Goal: Task Accomplishment & Management: Complete application form

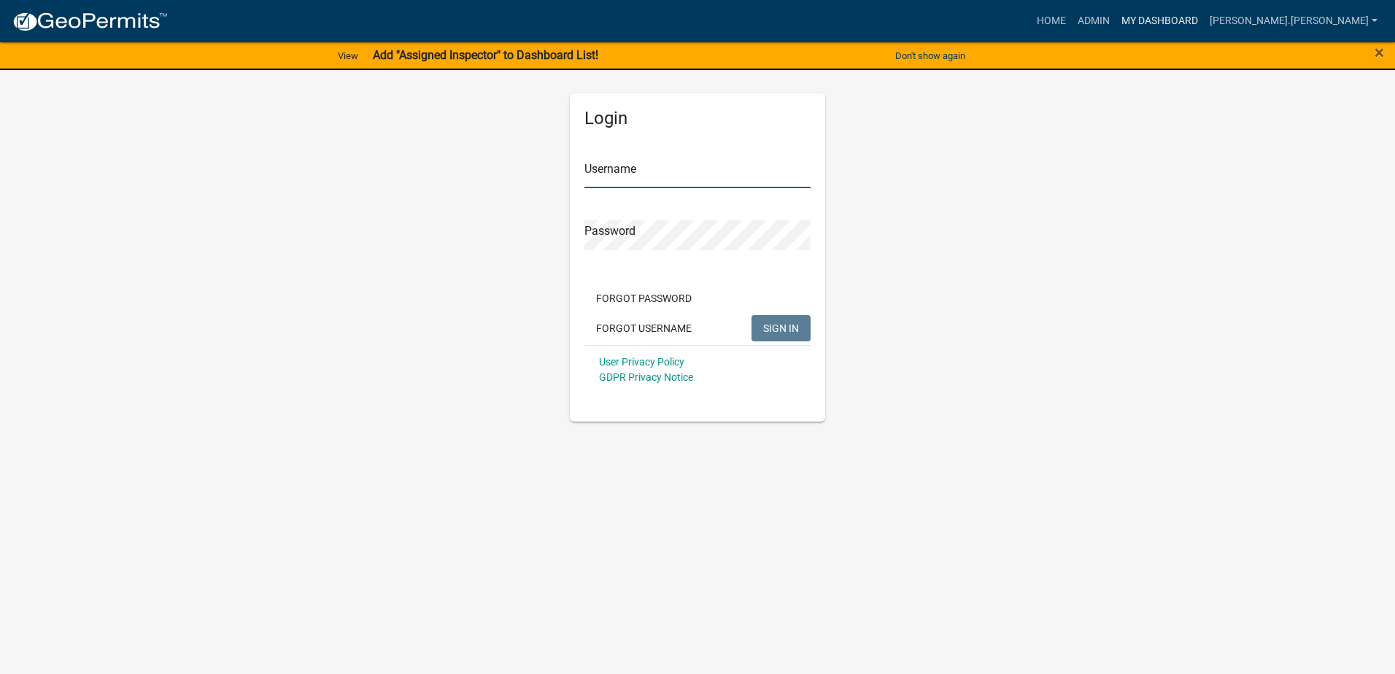
type input "[PERSON_NAME].[PERSON_NAME]"
click at [1204, 21] on link "My Dashboard" at bounding box center [1160, 21] width 88 height 28
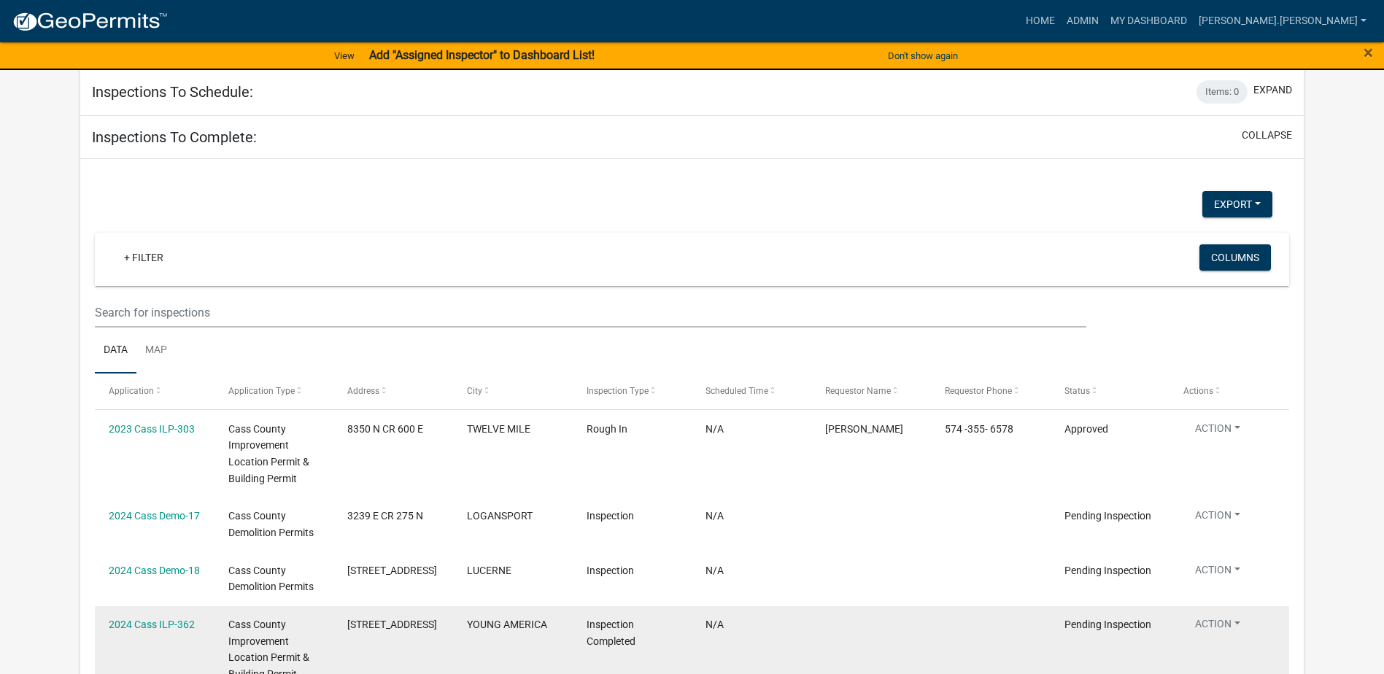
scroll to position [2637, 0]
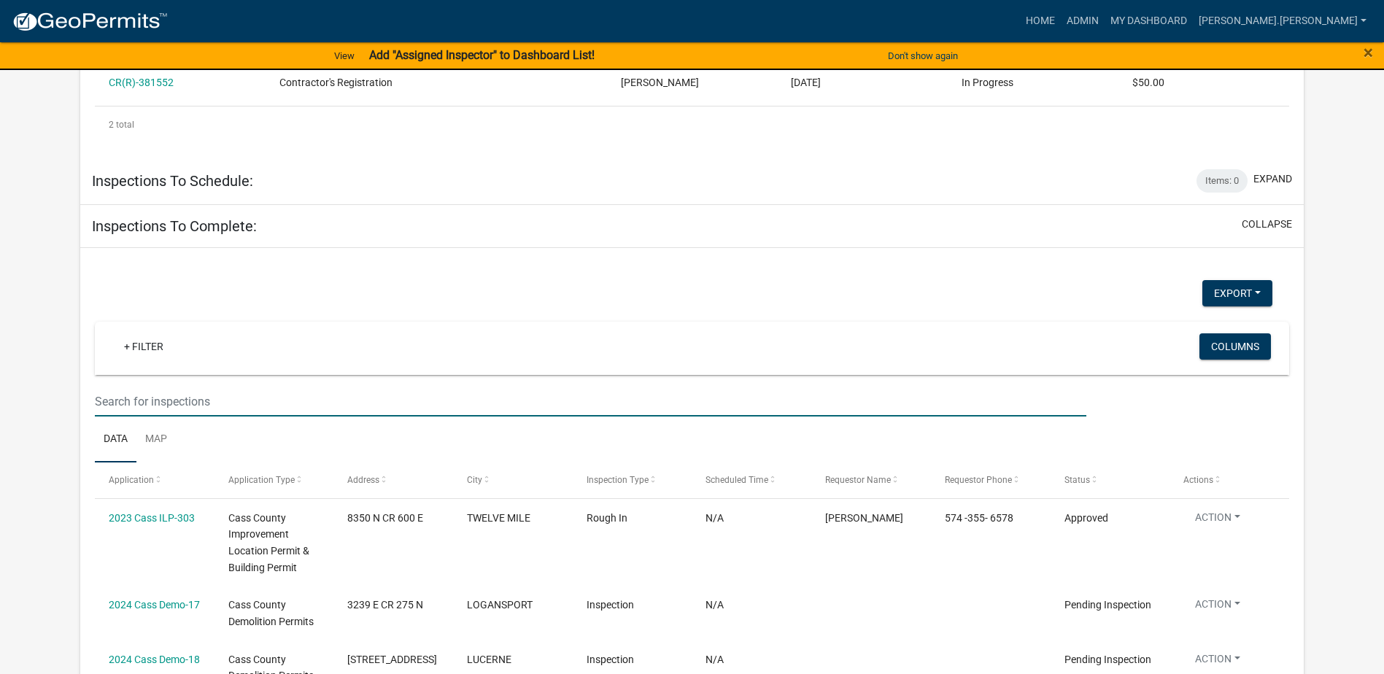
click at [234, 387] on input "text" at bounding box center [591, 402] width 992 height 30
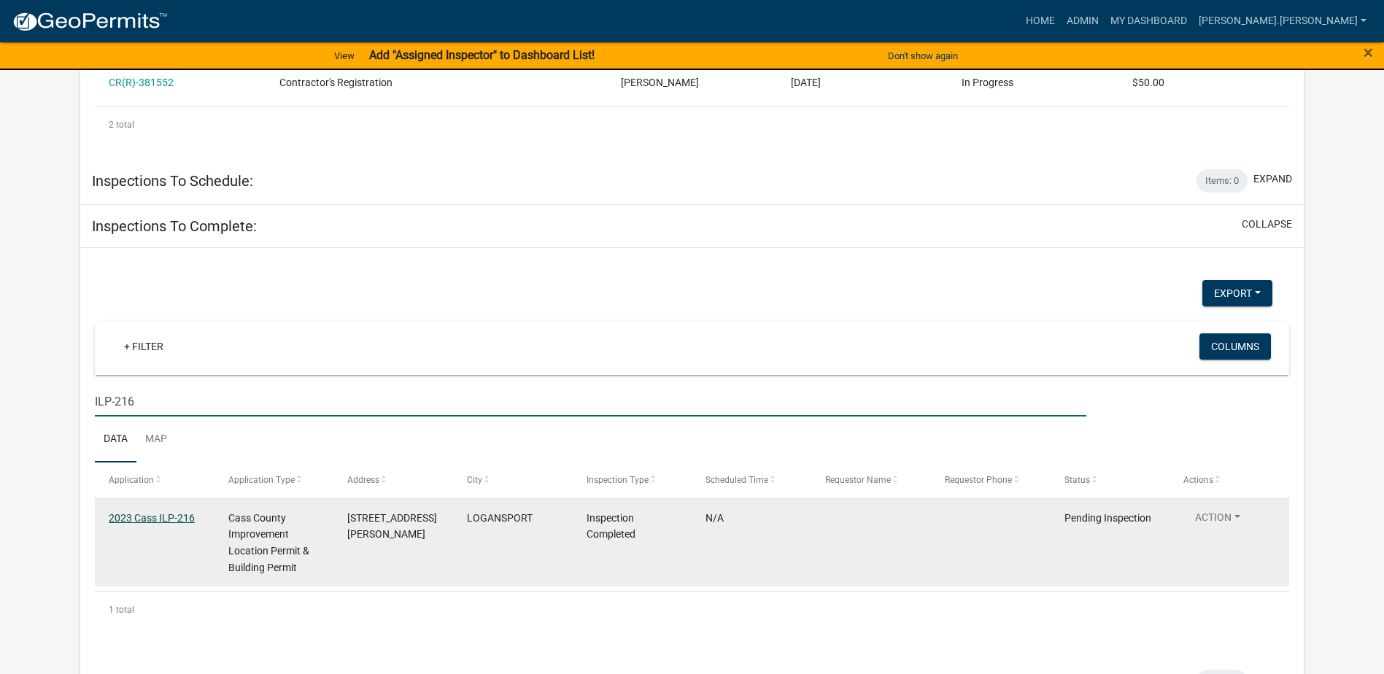
type input "ILP-216"
click at [170, 512] on link "2023 Cass ILP-216" at bounding box center [152, 518] width 86 height 12
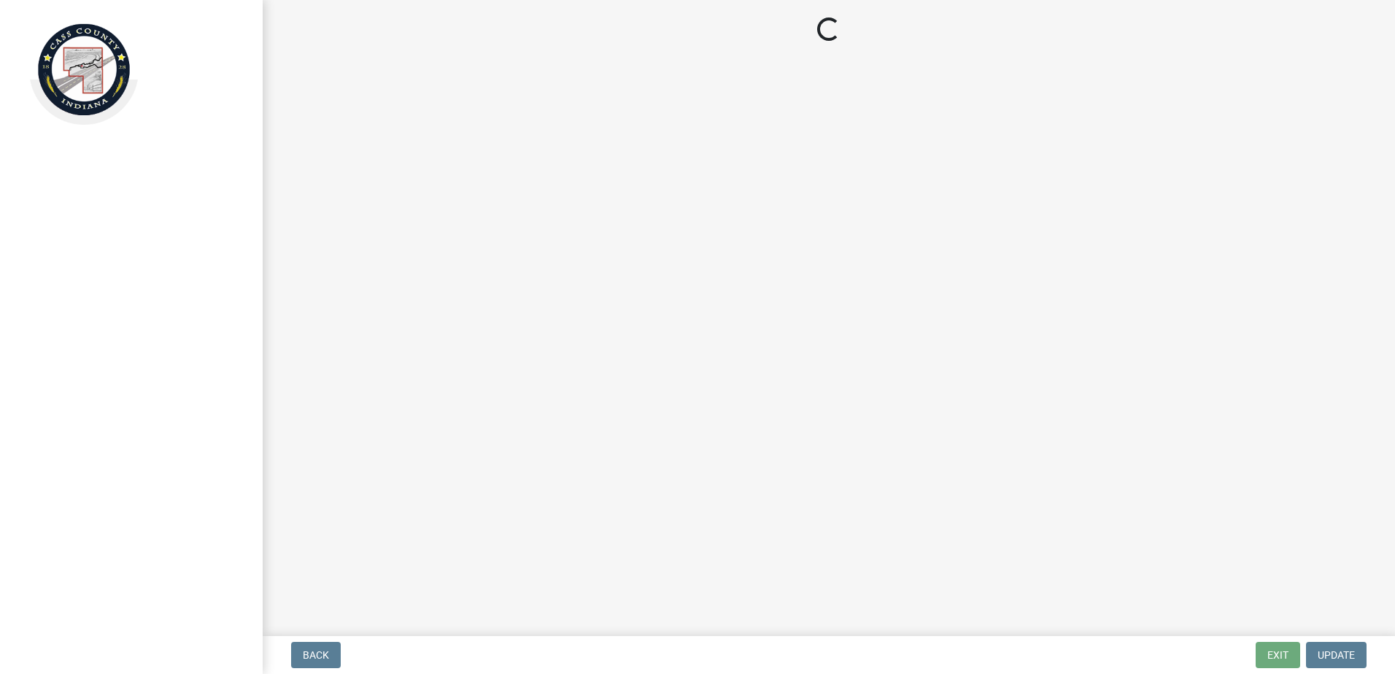
select select "baa4a543-a046-499c-bd40-1ac368eec85c"
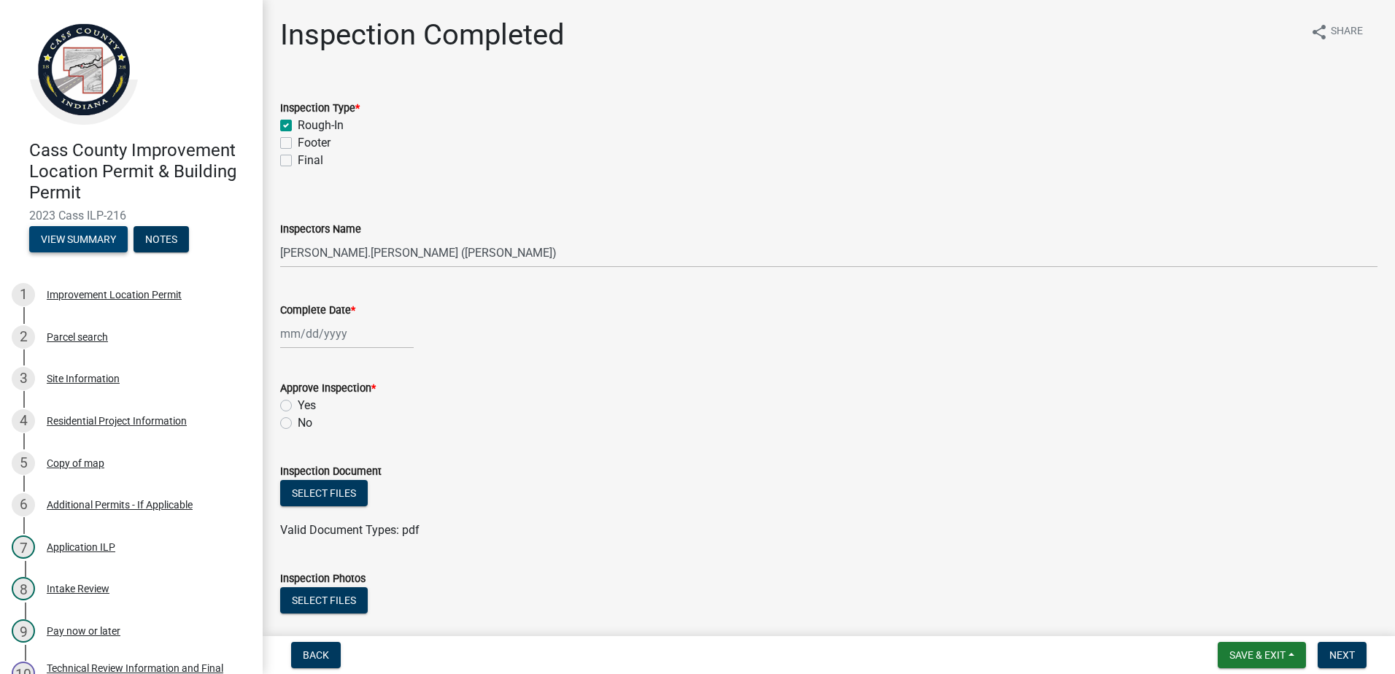
click at [90, 240] on button "View Summary" at bounding box center [78, 239] width 99 height 26
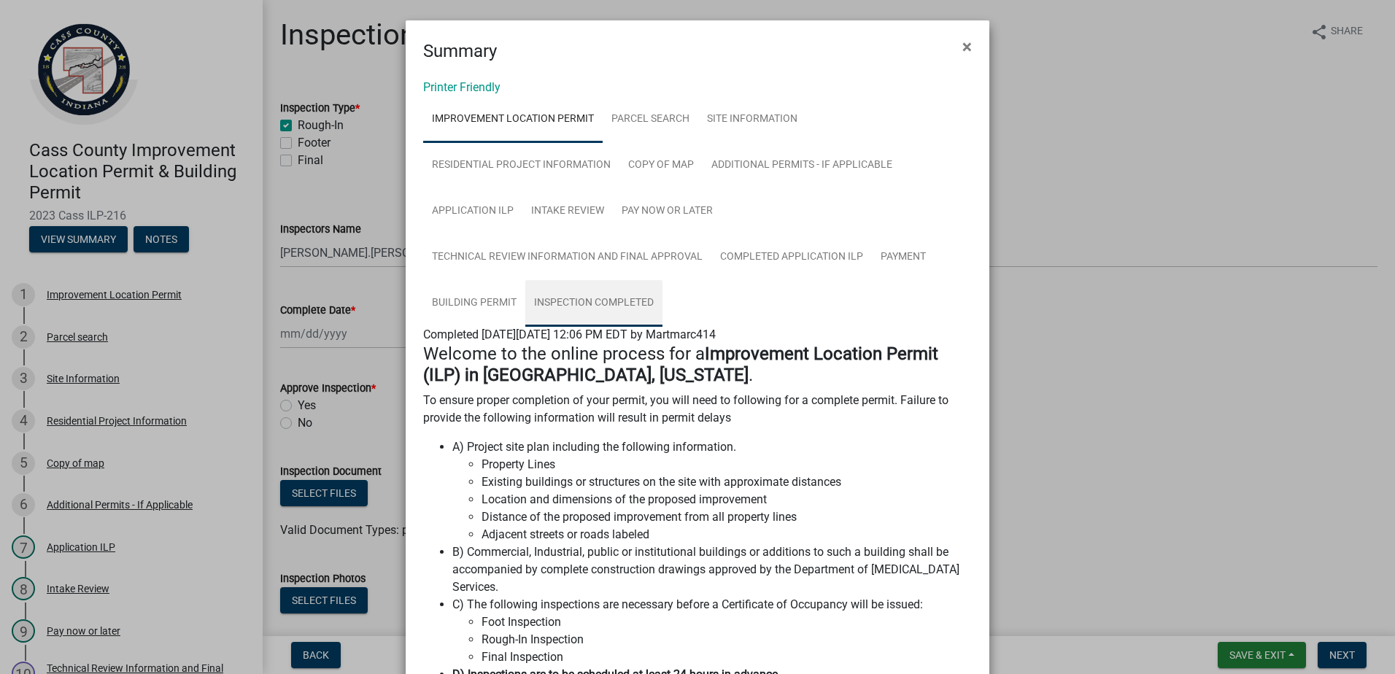
click at [597, 300] on link "Inspection Completed" at bounding box center [593, 303] width 137 height 47
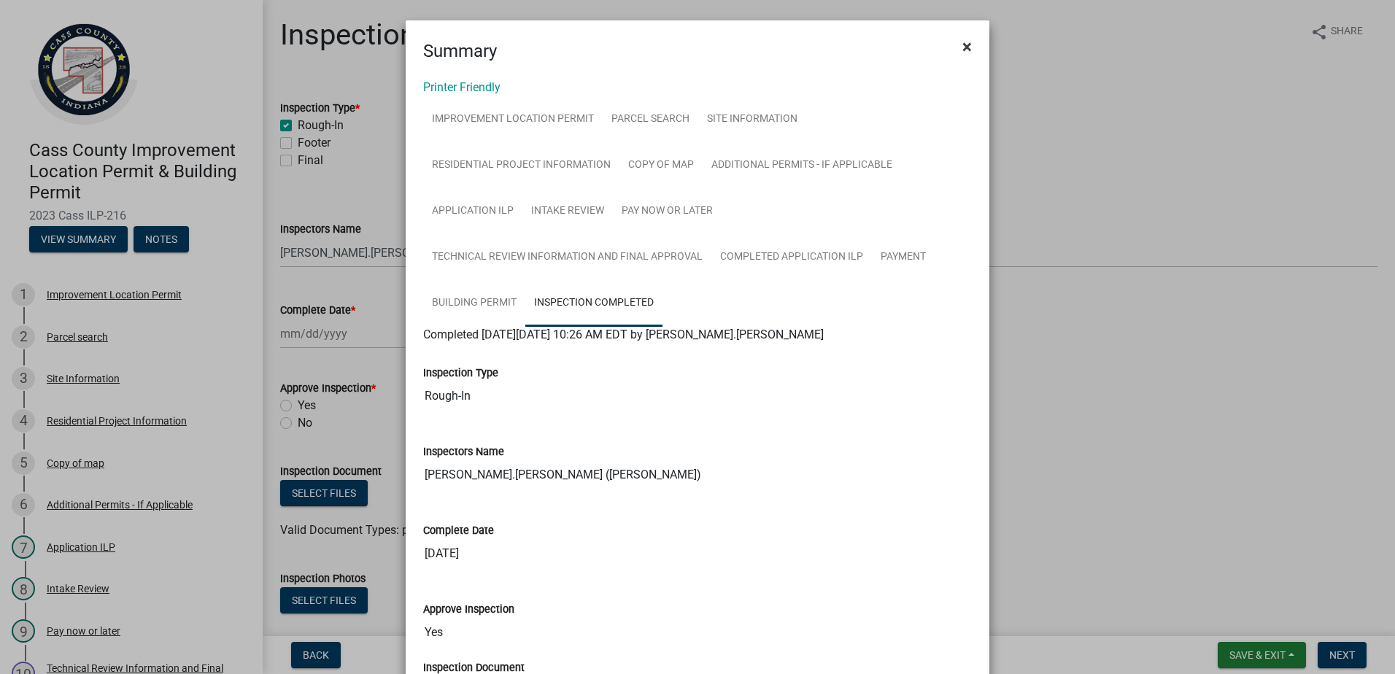
click at [963, 46] on span "×" at bounding box center [967, 46] width 9 height 20
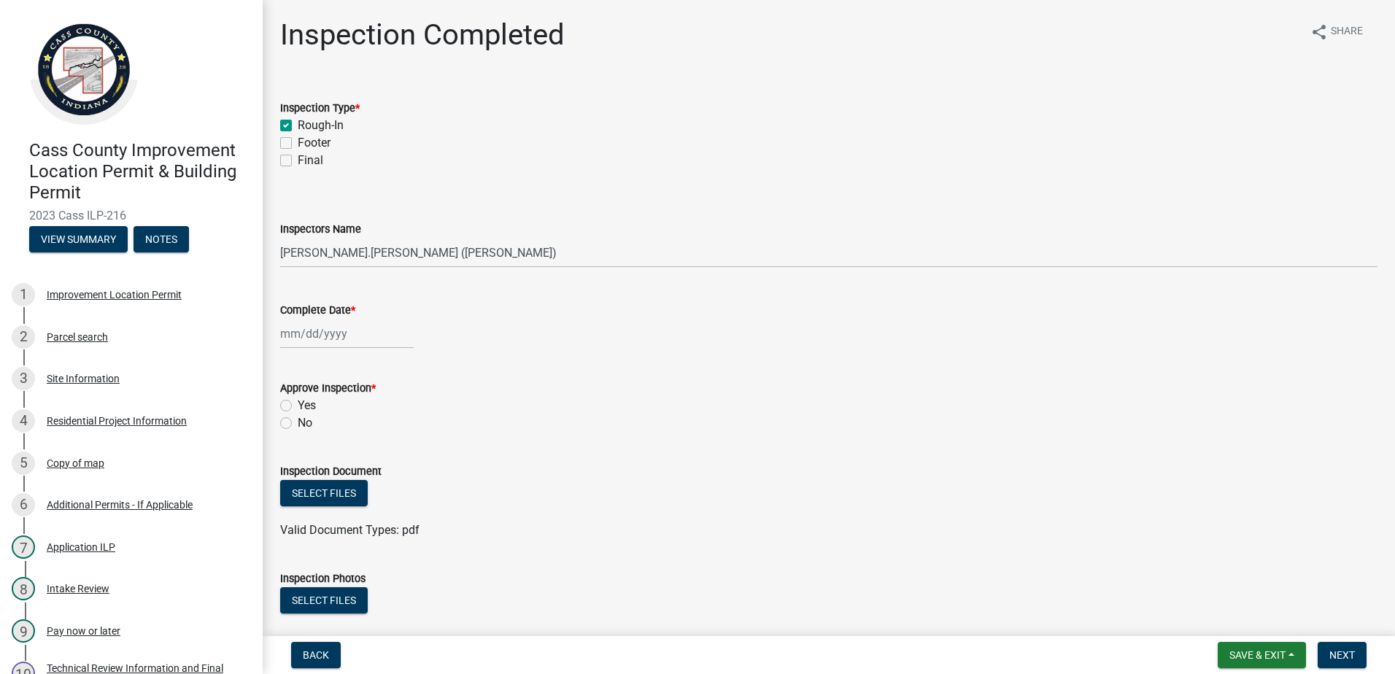
click at [298, 161] on label "Final" at bounding box center [311, 161] width 26 height 18
click at [298, 161] on input "Final" at bounding box center [302, 156] width 9 height 9
checkbox input "true"
checkbox input "false"
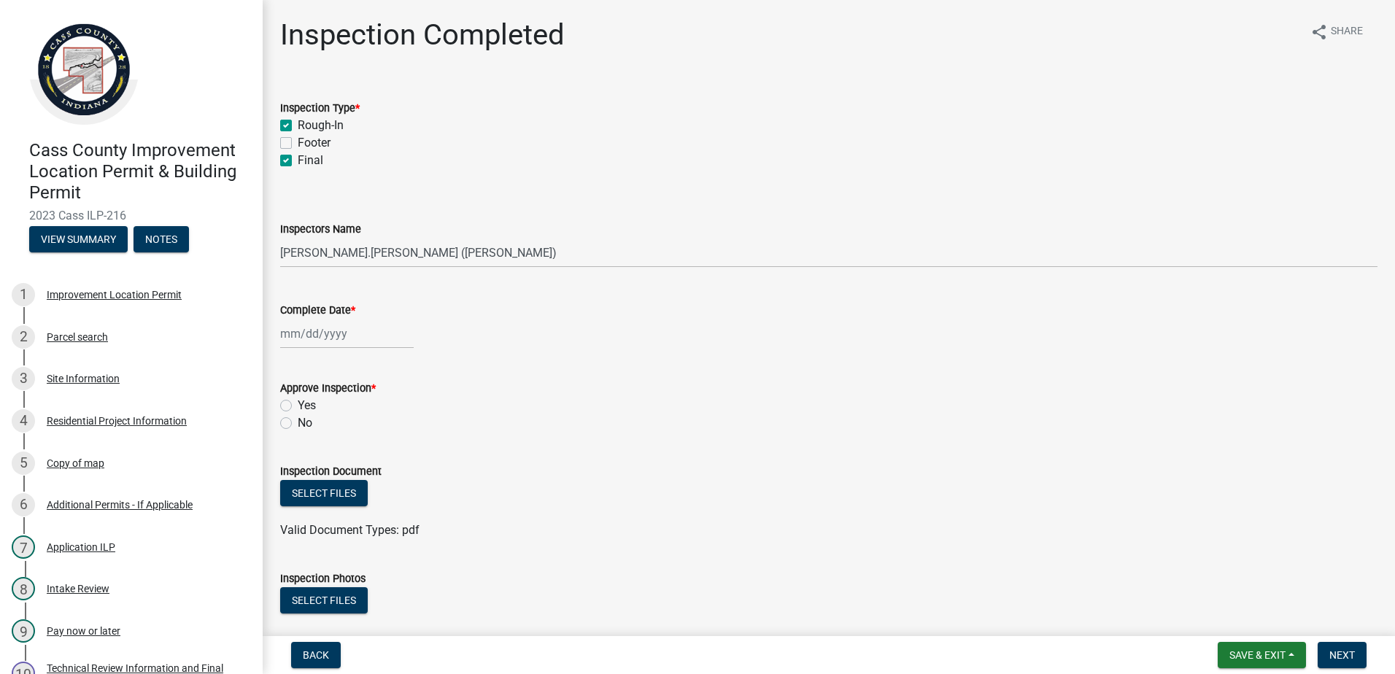
checkbox input "true"
click at [298, 125] on label "Rough-In" at bounding box center [321, 126] width 46 height 18
click at [298, 125] on input "Rough-In" at bounding box center [302, 121] width 9 height 9
checkbox input "false"
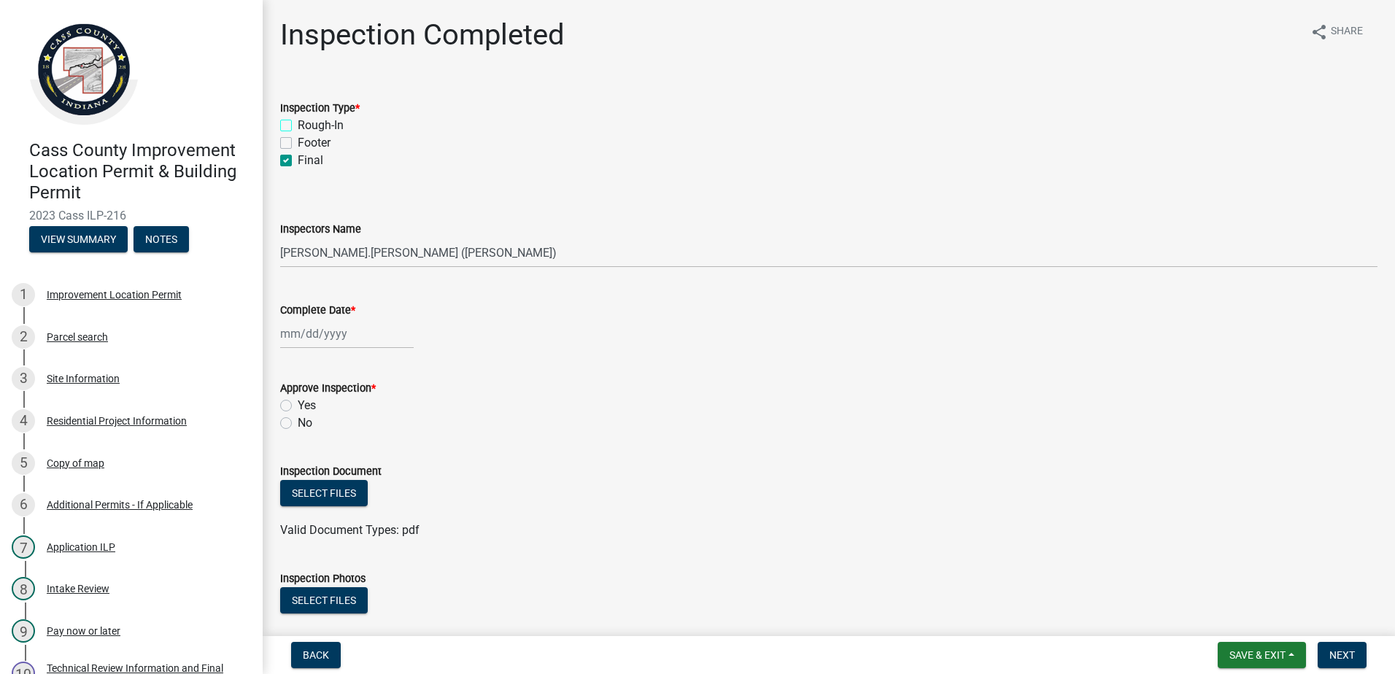
checkbox input "true"
click at [349, 331] on div at bounding box center [347, 334] width 134 height 30
select select "8"
select select "2025"
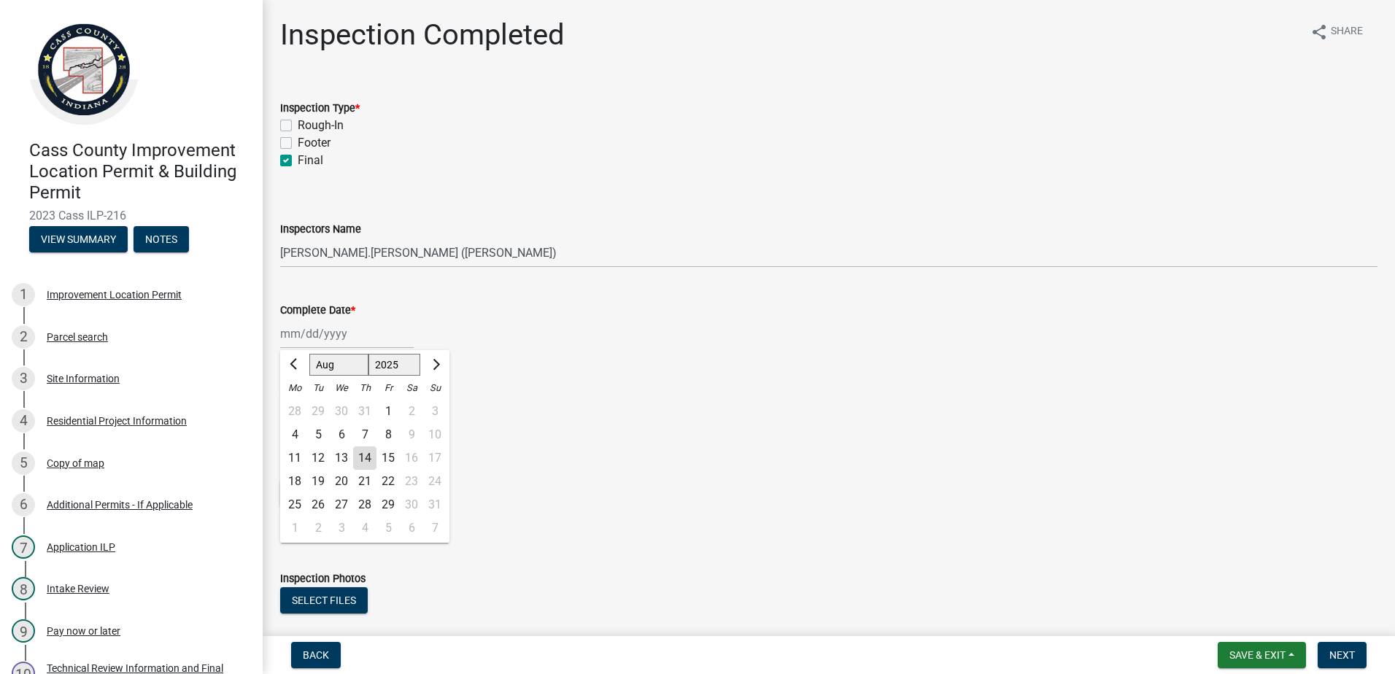
click at [362, 457] on div "14" at bounding box center [364, 458] width 23 height 23
type input "[DATE]"
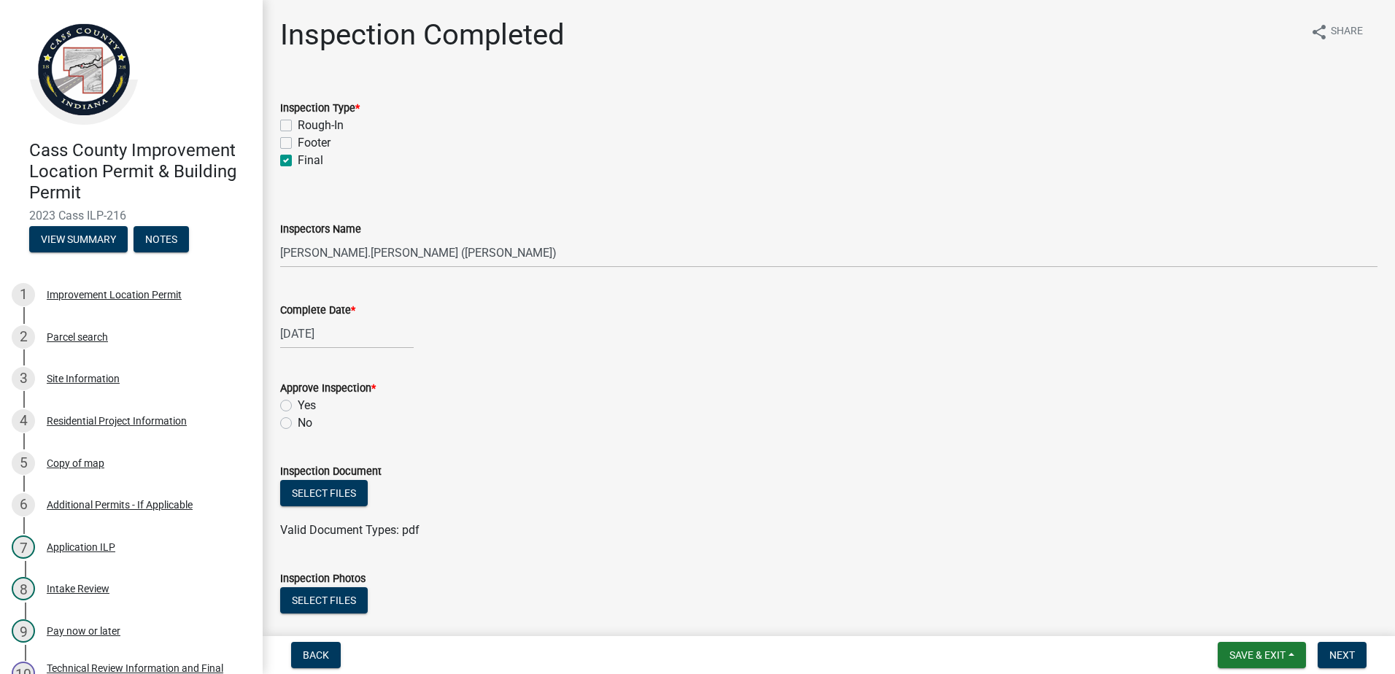
click at [298, 403] on label "Yes" at bounding box center [307, 406] width 18 height 18
click at [298, 403] on input "Yes" at bounding box center [302, 401] width 9 height 9
radio input "true"
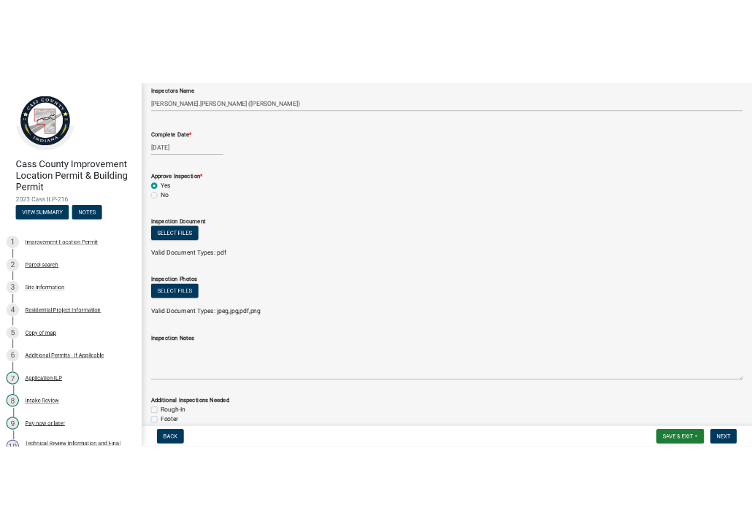
scroll to position [219, 0]
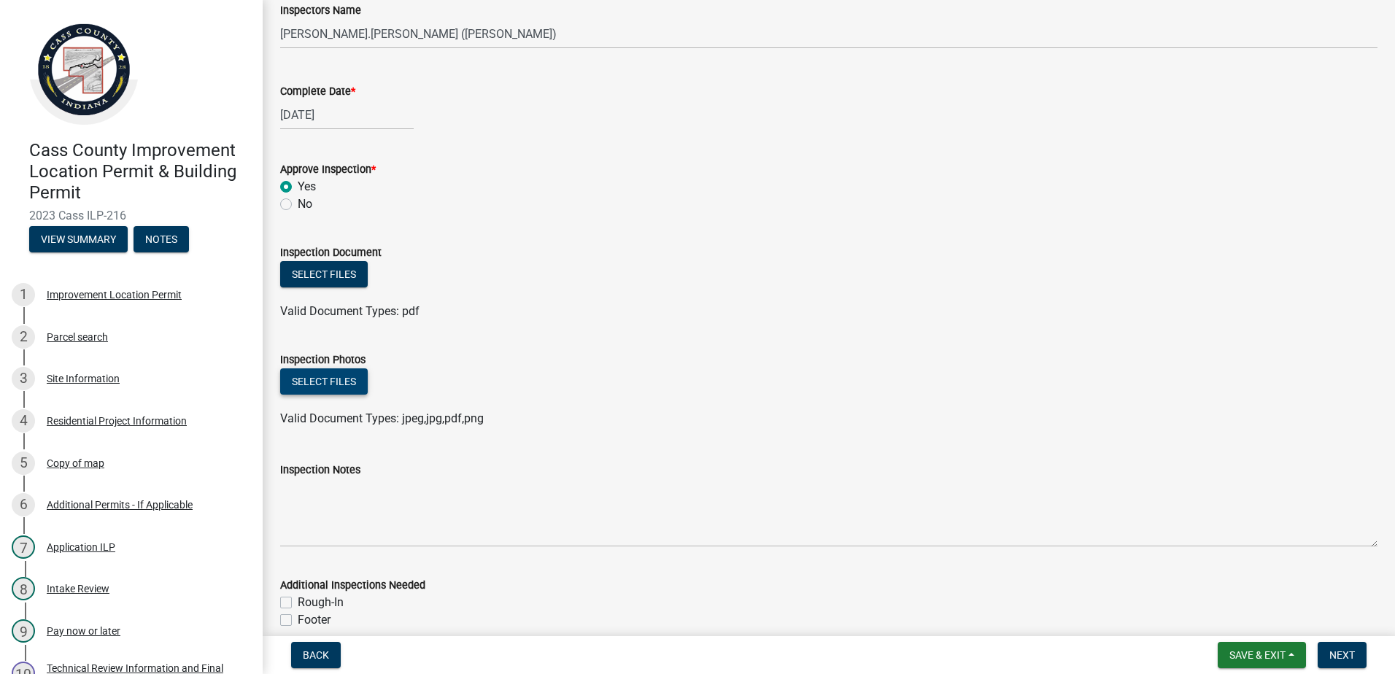
click at [320, 380] on button "Select files" at bounding box center [324, 382] width 88 height 26
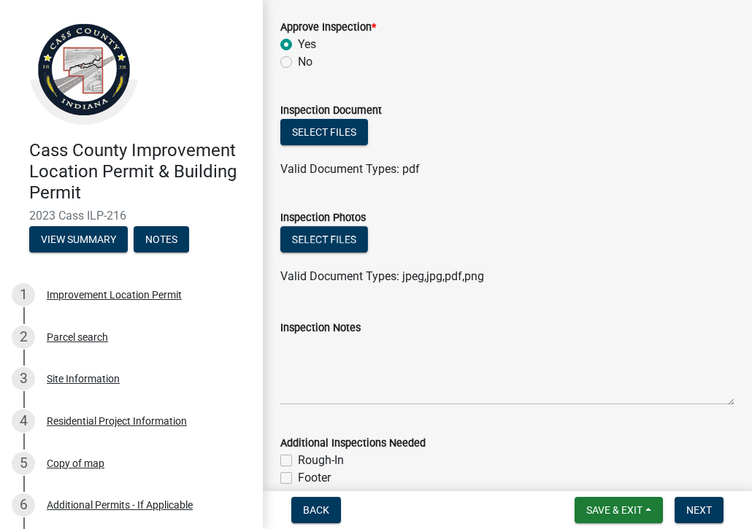
scroll to position [365, 0]
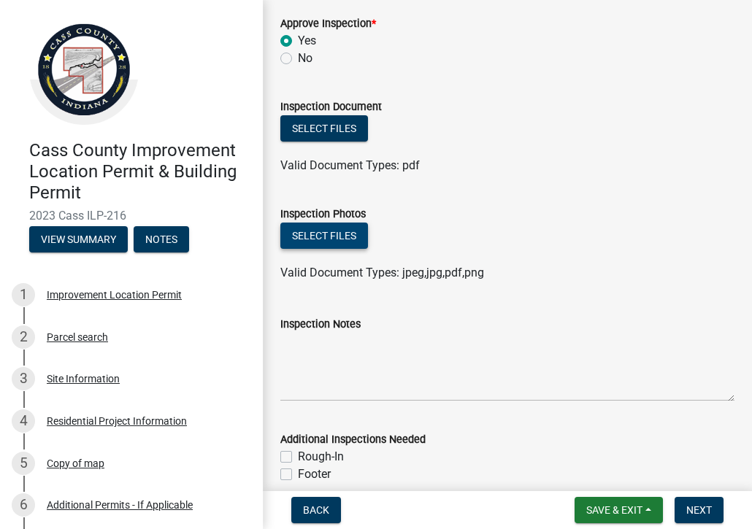
click at [321, 231] on button "Select files" at bounding box center [324, 236] width 88 height 26
click at [328, 236] on button "Select files" at bounding box center [324, 236] width 88 height 26
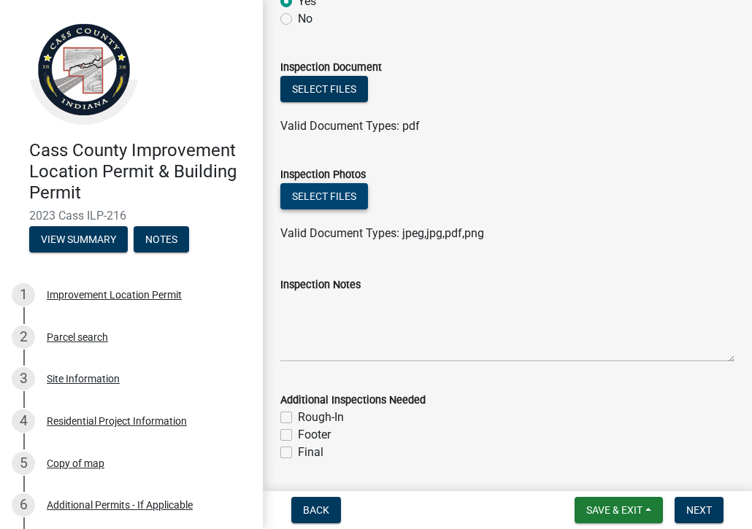
scroll to position [438, 0]
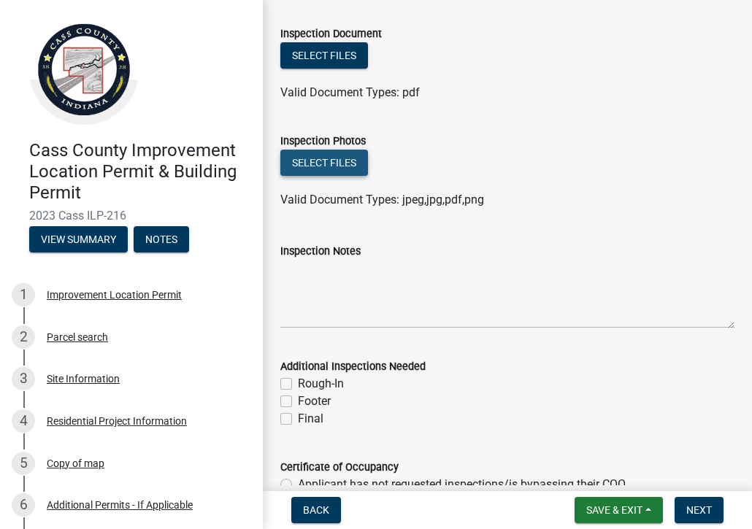
click at [319, 157] on button "Select files" at bounding box center [324, 163] width 88 height 26
click at [374, 199] on span "Valid Document Types: jpeg,jpg,pdf,png" at bounding box center [382, 200] width 204 height 14
drag, startPoint x: 374, startPoint y: 199, endPoint x: 331, endPoint y: 161, distance: 57.9
click at [331, 161] on button "Select files" at bounding box center [324, 163] width 88 height 26
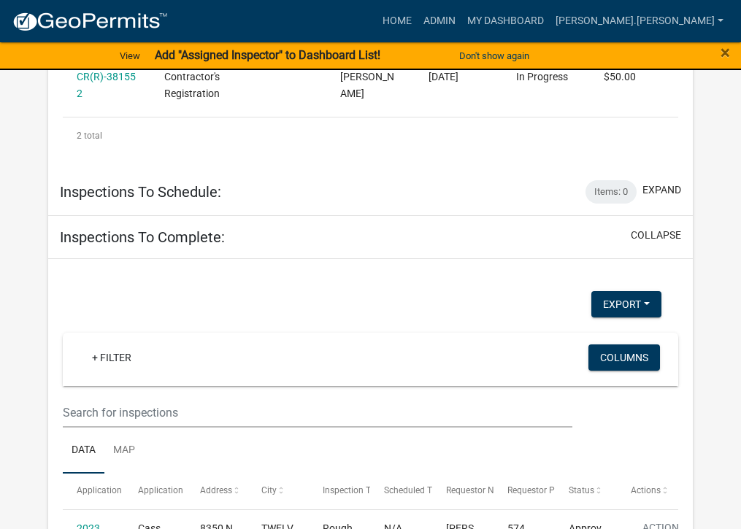
scroll to position [4127, 0]
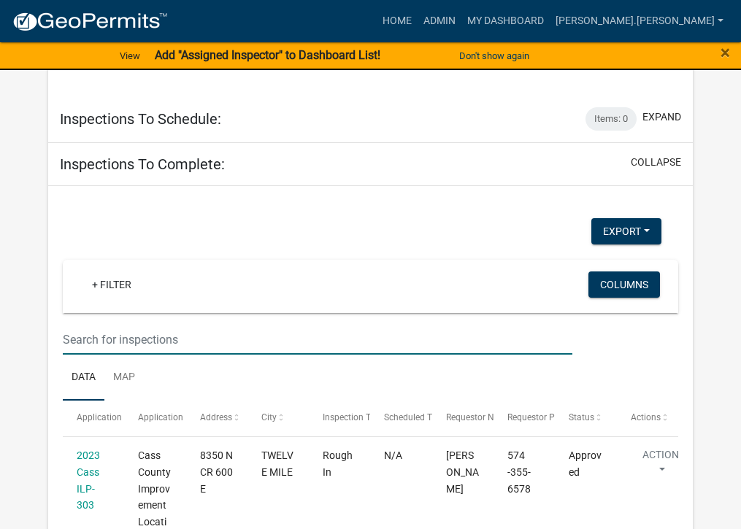
click at [166, 325] on input "text" at bounding box center [317, 340] width 509 height 30
type input "ILP-216"
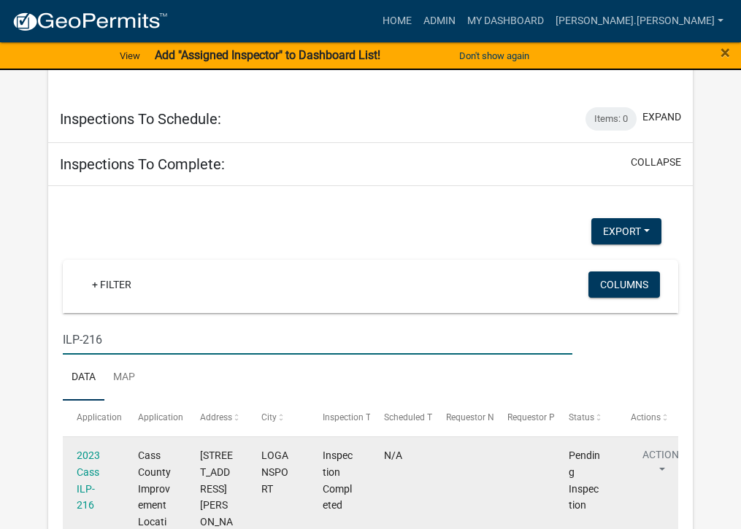
click at [99, 447] on div "2023 Cass ILP-216" at bounding box center [94, 480] width 34 height 66
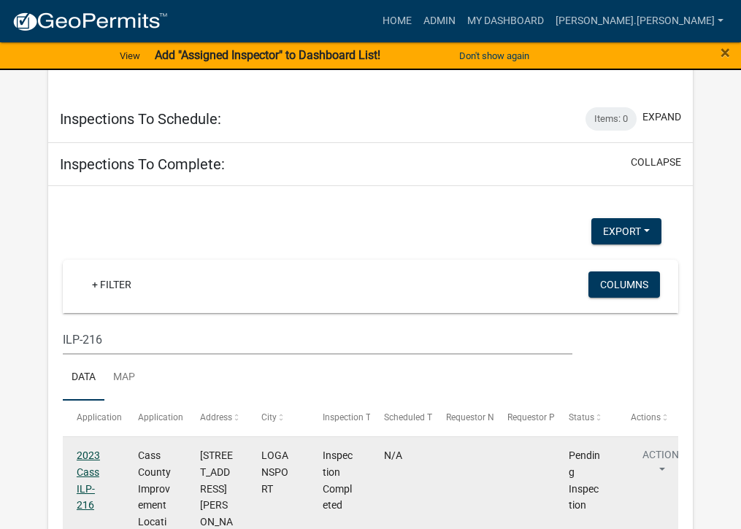
click at [87, 450] on link "2023 Cass ILP-216" at bounding box center [88, 480] width 23 height 61
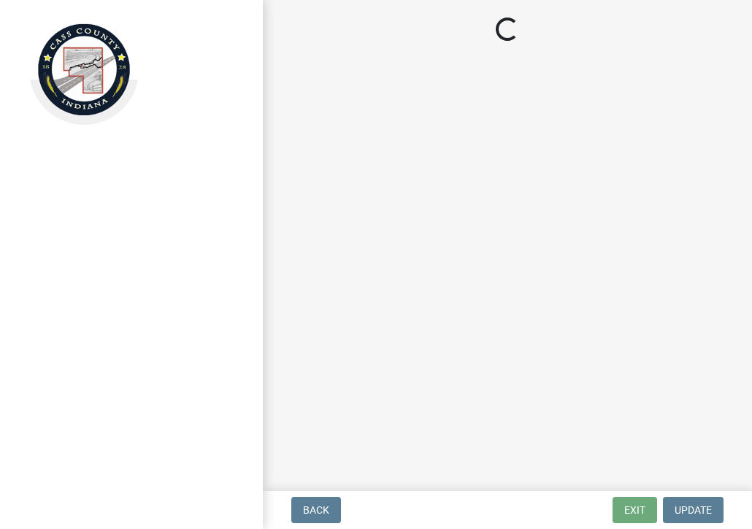
select select "baa4a543-a046-499c-bd40-1ac368eec85c"
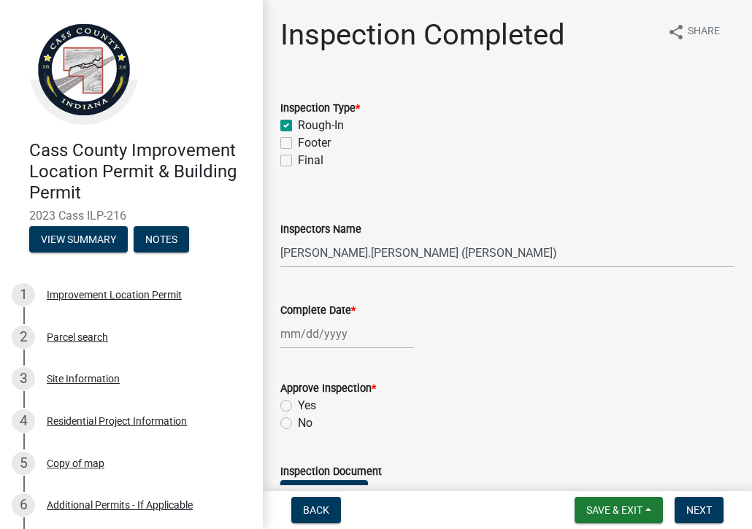
click at [298, 123] on label "Rough-In" at bounding box center [321, 126] width 46 height 18
click at [298, 123] on input "Rough-In" at bounding box center [302, 121] width 9 height 9
checkbox input "false"
click at [298, 160] on label "Final" at bounding box center [311, 161] width 26 height 18
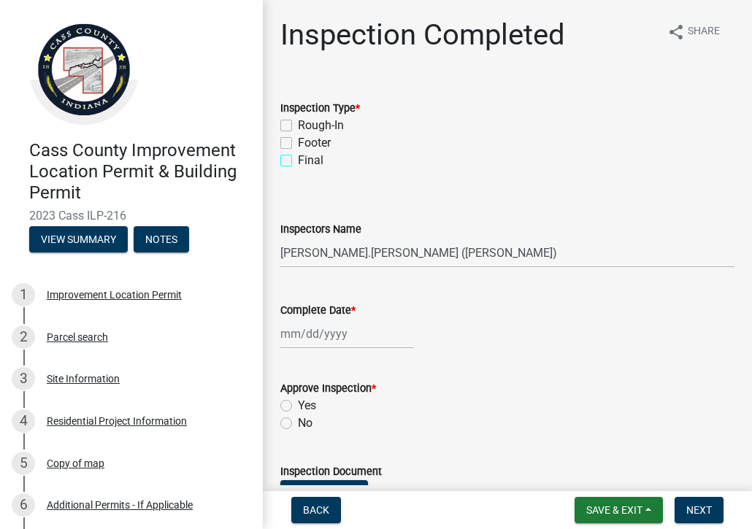
click at [298, 160] on input "Final" at bounding box center [302, 156] width 9 height 9
checkbox input "true"
checkbox input "false"
checkbox input "true"
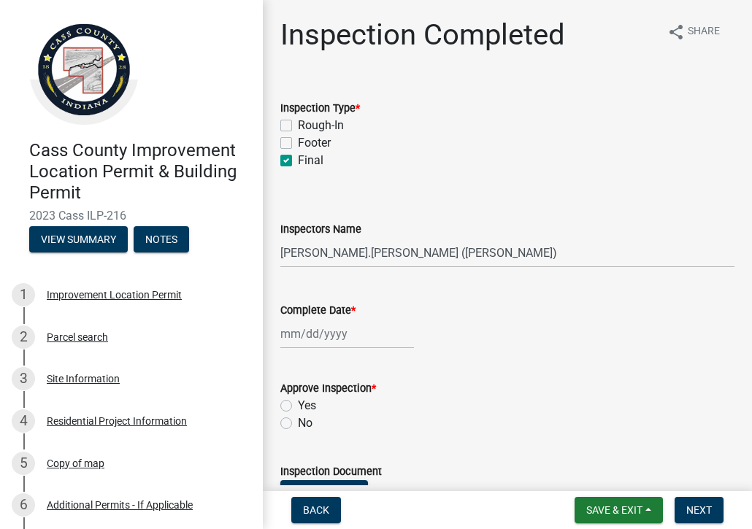
click at [360, 333] on div at bounding box center [347, 334] width 134 height 30
select select "8"
select select "2025"
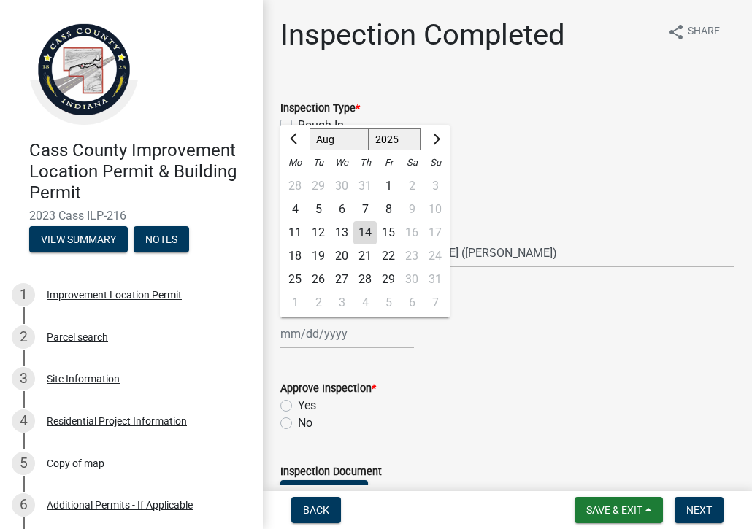
click at [364, 228] on div "14" at bounding box center [364, 232] width 23 height 23
type input "[DATE]"
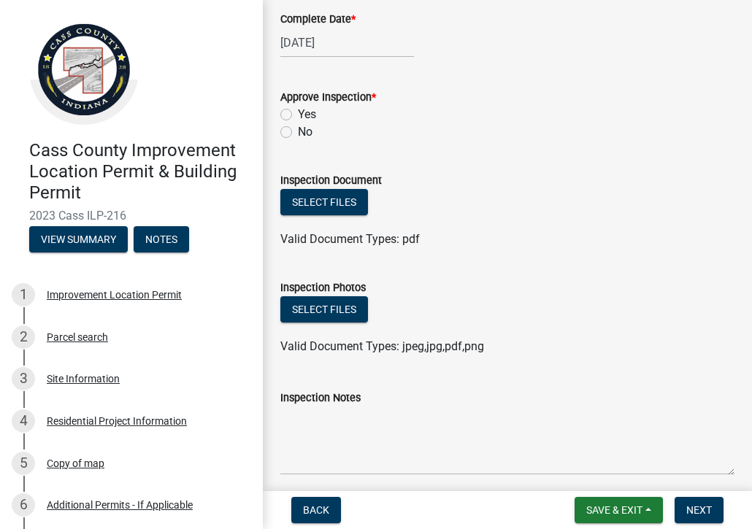
scroll to position [292, 0]
click at [298, 112] on label "Yes" at bounding box center [307, 114] width 18 height 18
click at [298, 112] on input "Yes" at bounding box center [302, 109] width 9 height 9
radio input "true"
click at [324, 303] on button "Select files" at bounding box center [324, 309] width 88 height 26
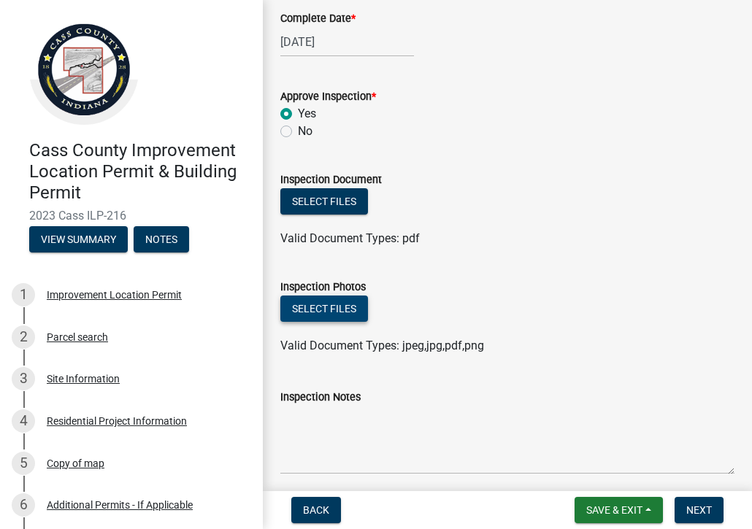
click at [328, 303] on button "Select files" at bounding box center [324, 309] width 88 height 26
click at [334, 300] on button "Select files" at bounding box center [324, 309] width 88 height 26
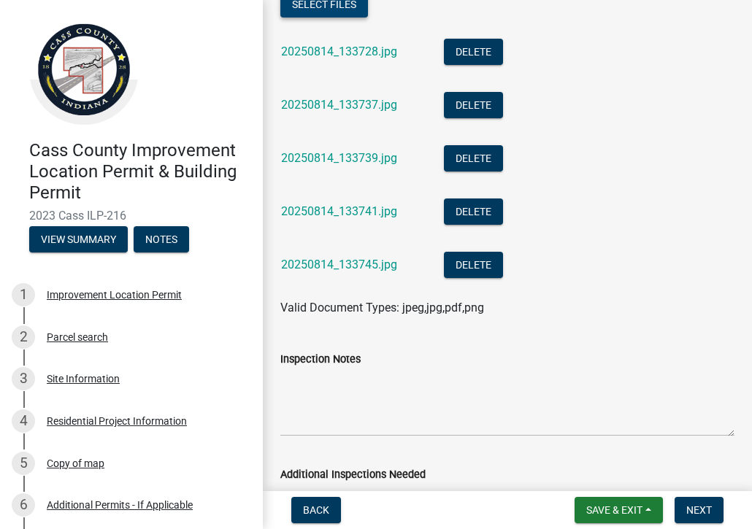
scroll to position [730, 0]
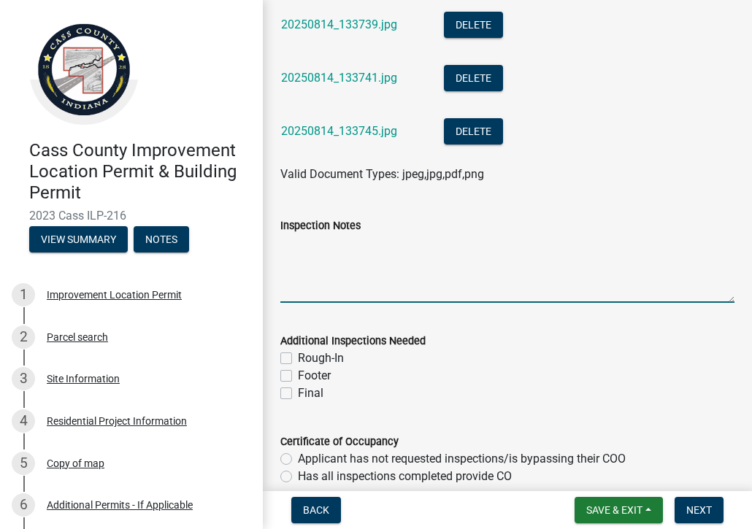
drag, startPoint x: 353, startPoint y: 244, endPoint x: 352, endPoint y: 251, distance: 7.3
click at [352, 244] on textarea "Inspection Notes" at bounding box center [507, 268] width 454 height 69
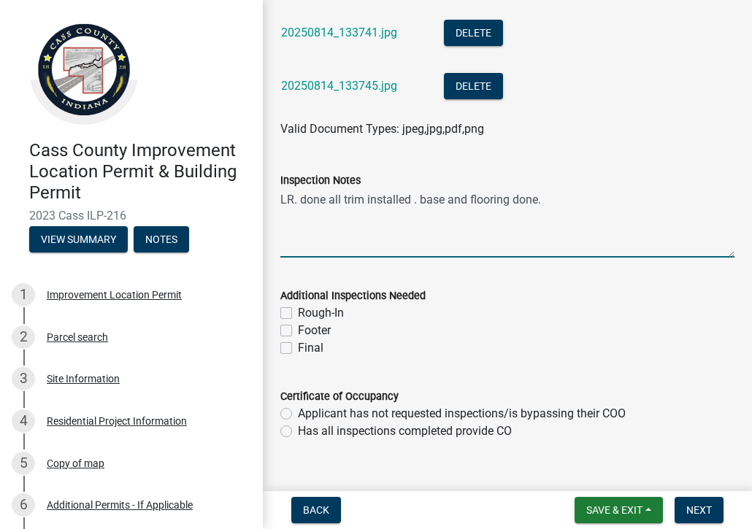
scroll to position [800, 0]
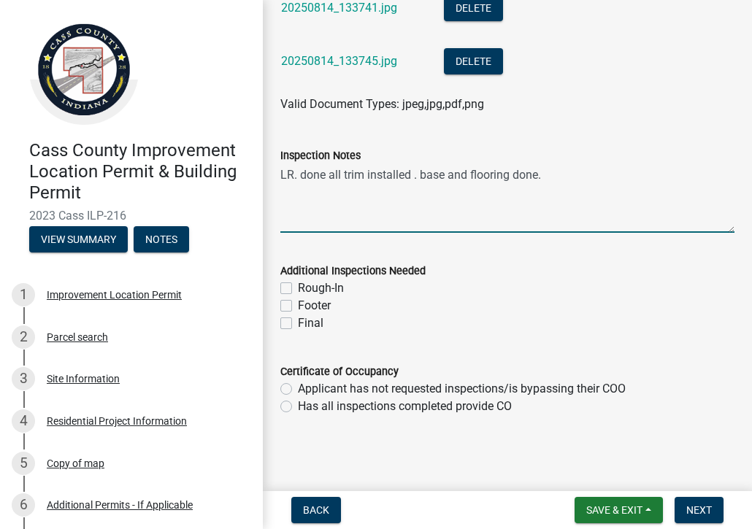
type textarea "LR. done all trim installed . base and flooring done."
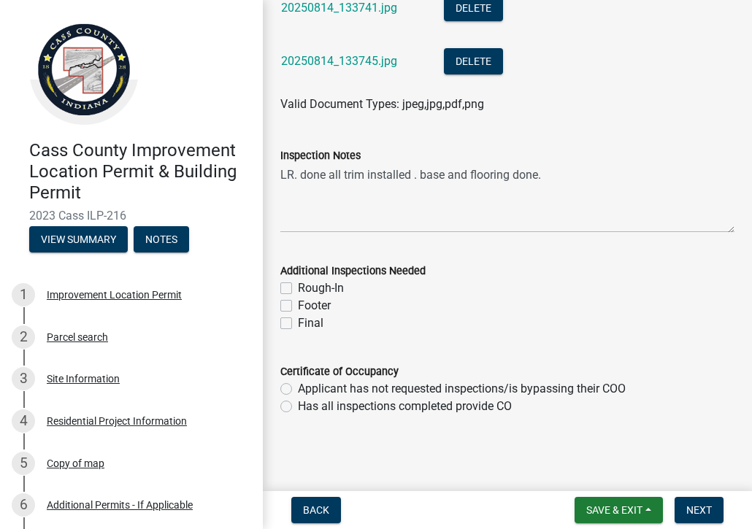
click at [298, 404] on label "Has all inspections completed provide CO" at bounding box center [405, 407] width 214 height 18
click at [298, 404] on input "Has all inspections completed provide CO" at bounding box center [302, 402] width 9 height 9
radio input "true"
click at [700, 506] on span "Next" at bounding box center [699, 510] width 26 height 12
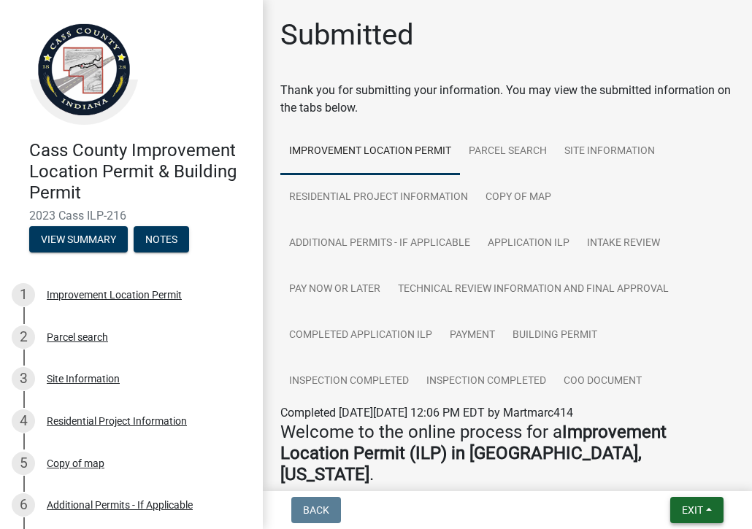
click at [690, 508] on span "Exit" at bounding box center [692, 510] width 21 height 12
